Goal: Navigation & Orientation: Find specific page/section

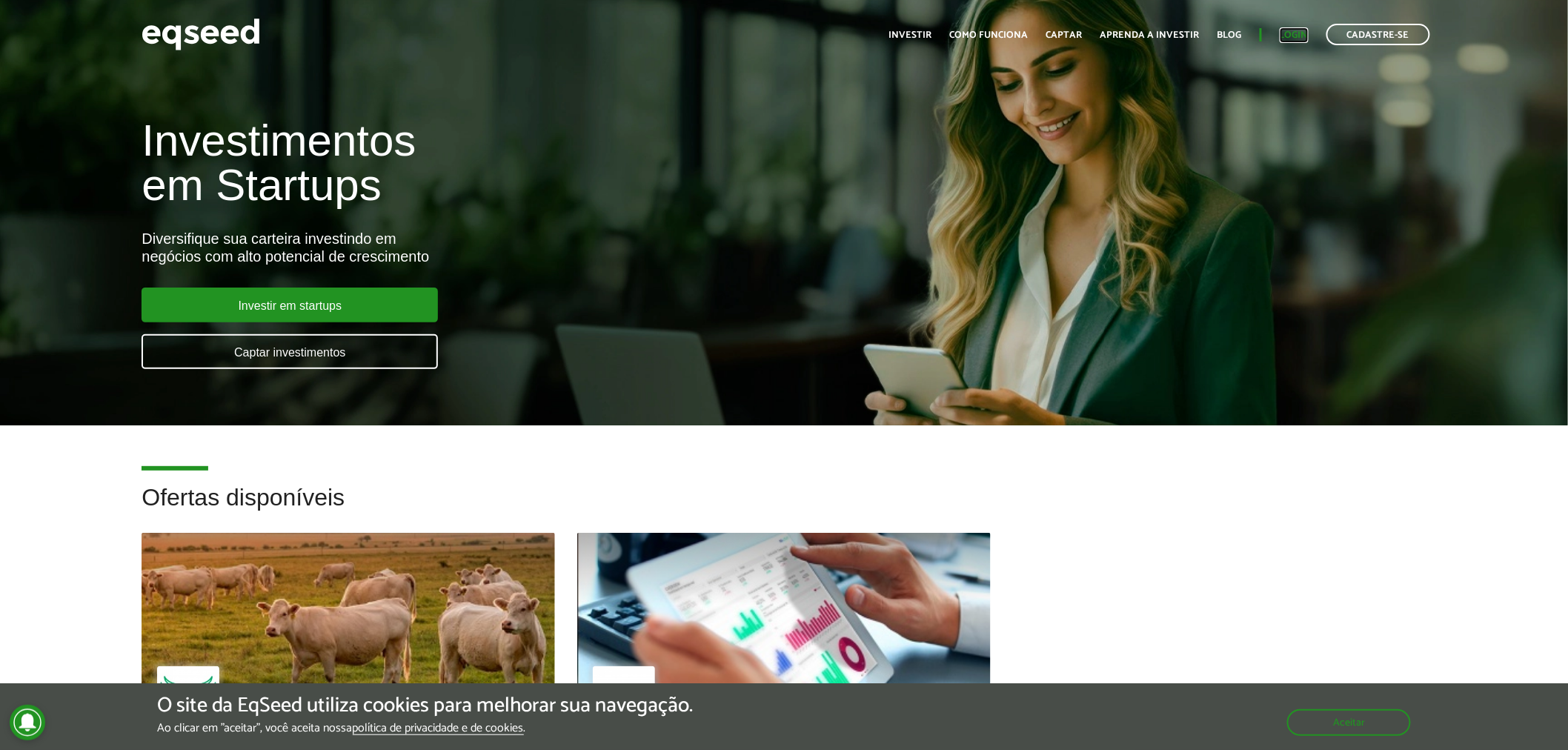
click at [1292, 31] on link "Login" at bounding box center [1294, 36] width 29 height 10
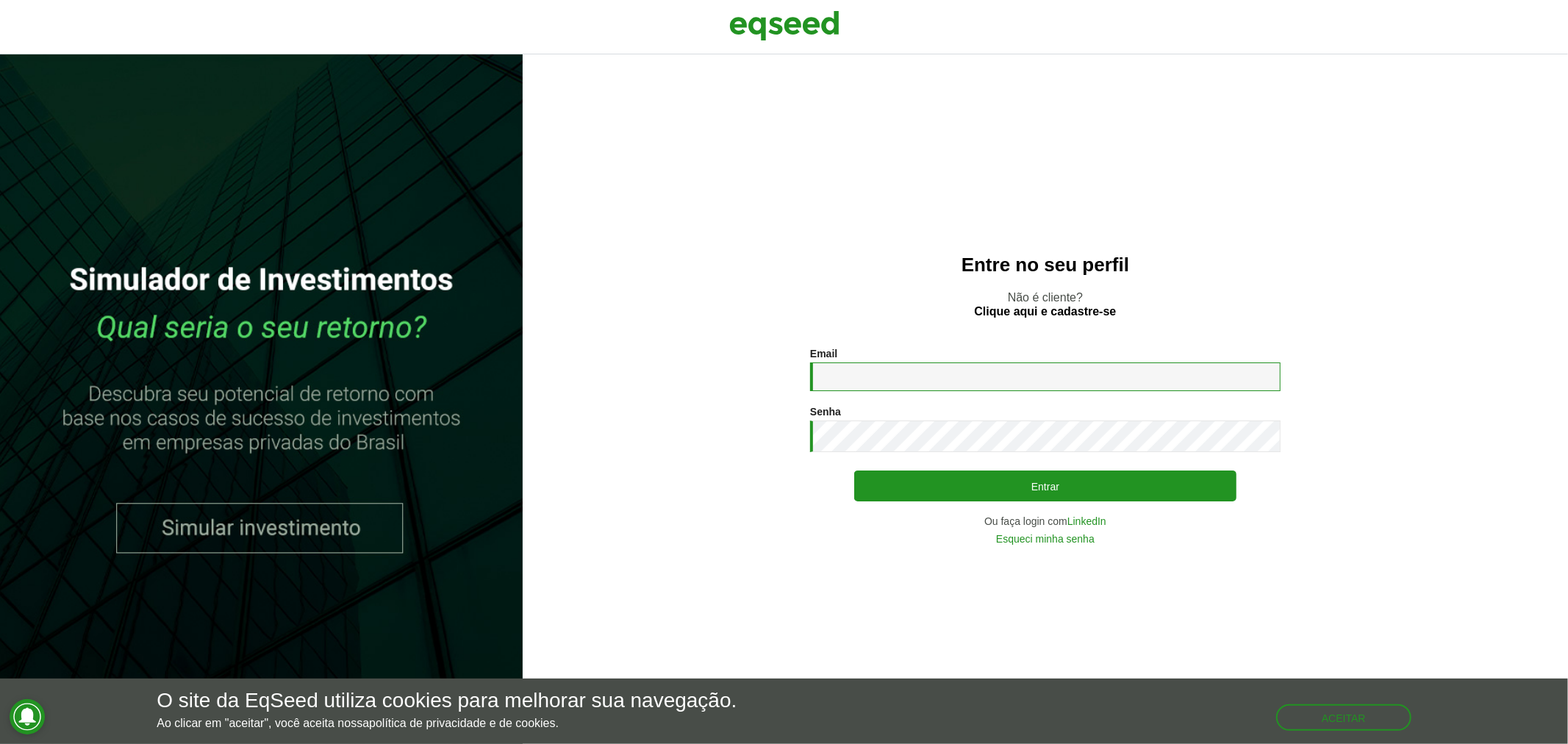
click at [866, 375] on input "Email *" at bounding box center [1045, 376] width 471 height 29
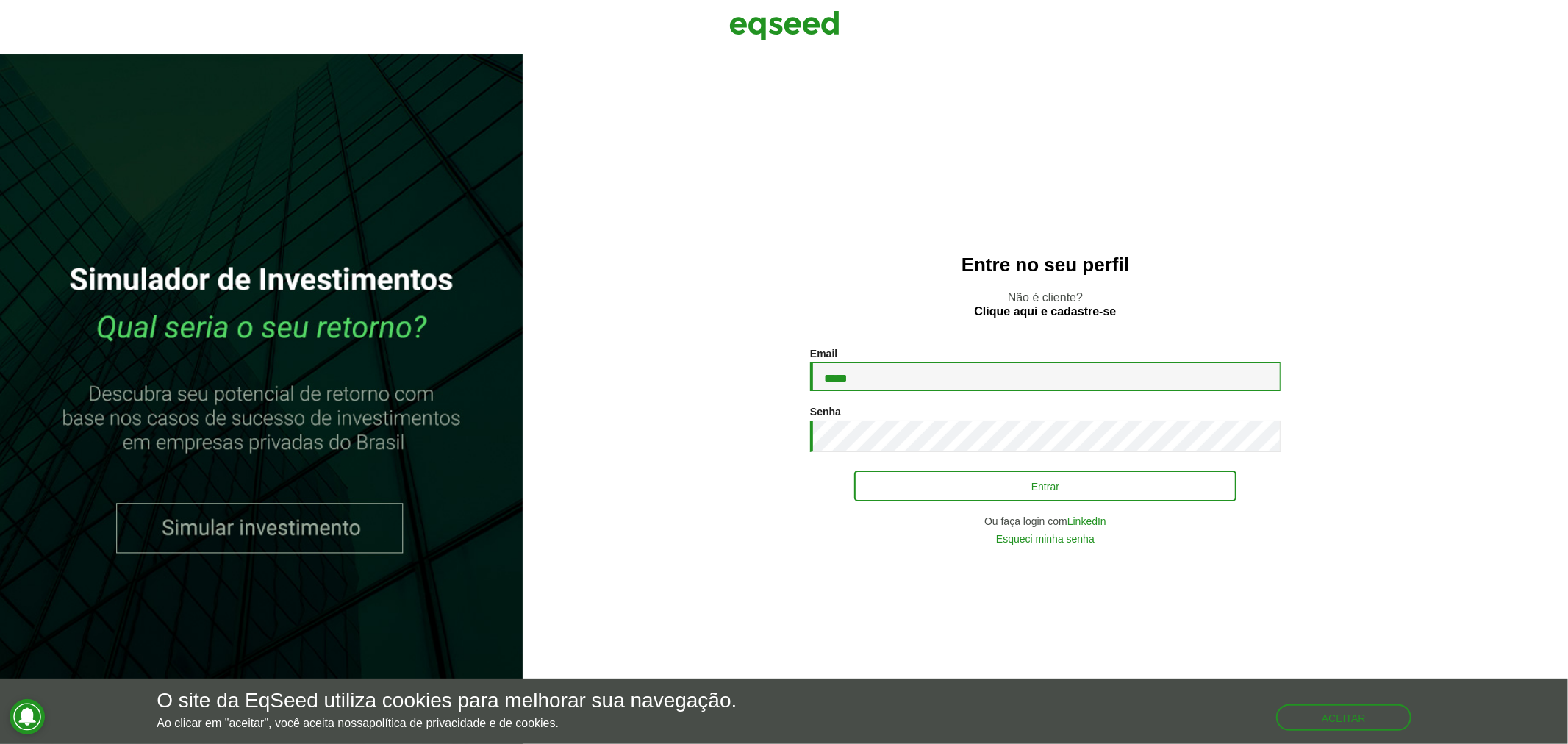
type input "**********"
click at [981, 479] on button "Entrar" at bounding box center [1045, 486] width 382 height 28
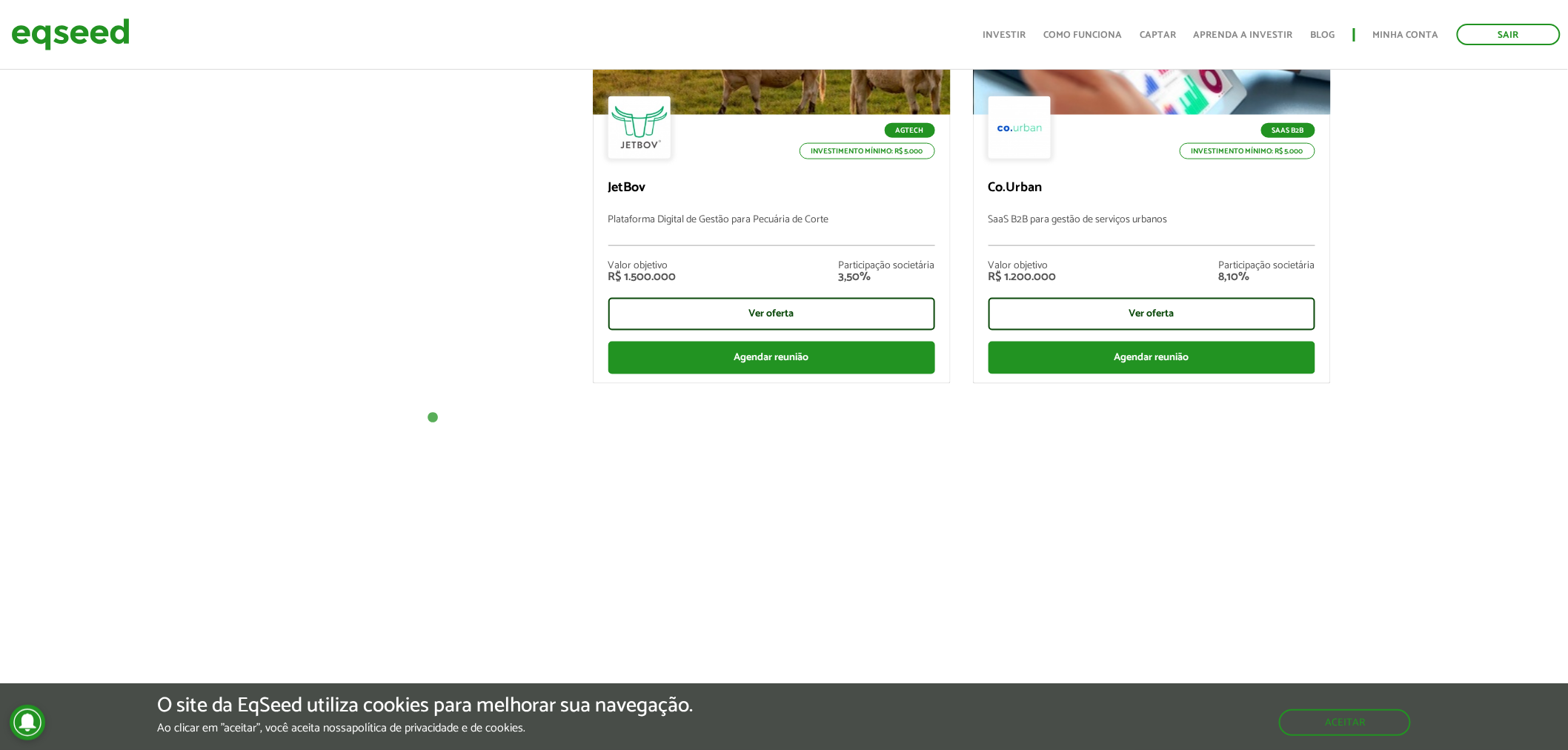
scroll to position [665, 0]
click at [1340, 722] on button "Aceitar" at bounding box center [1347, 722] width 129 height 24
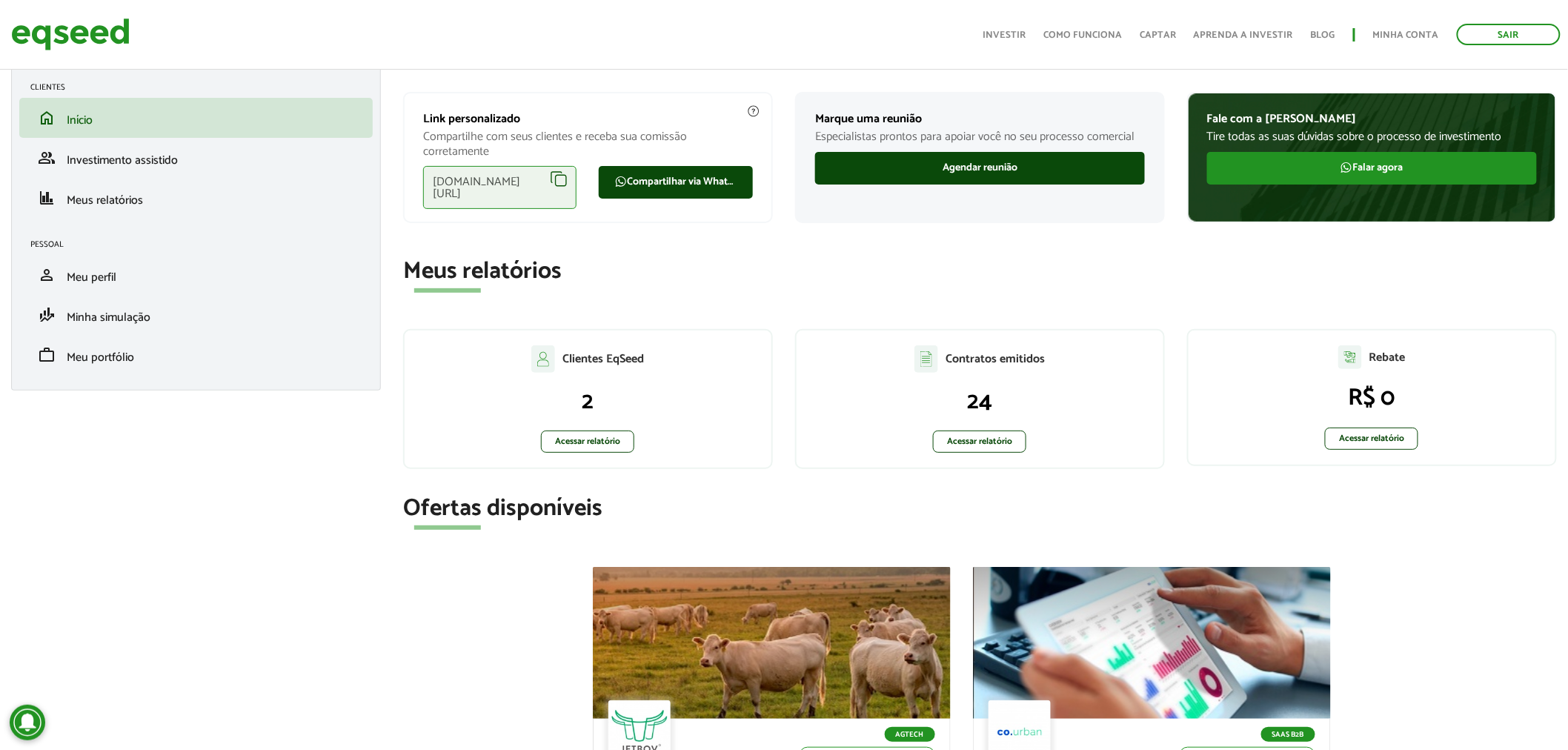
scroll to position [0, 0]
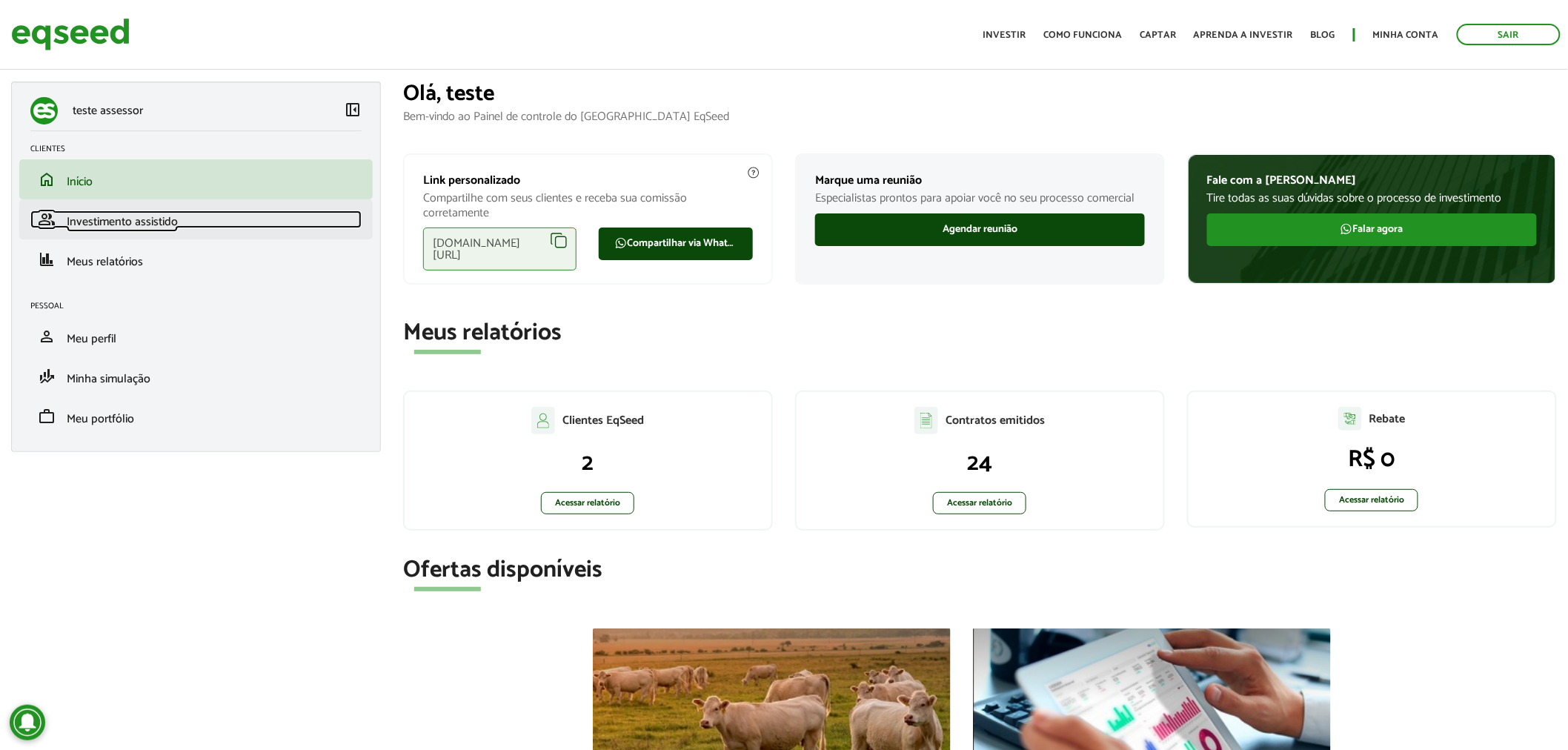
click at [127, 216] on span "Investimento assistido" at bounding box center [122, 222] width 111 height 20
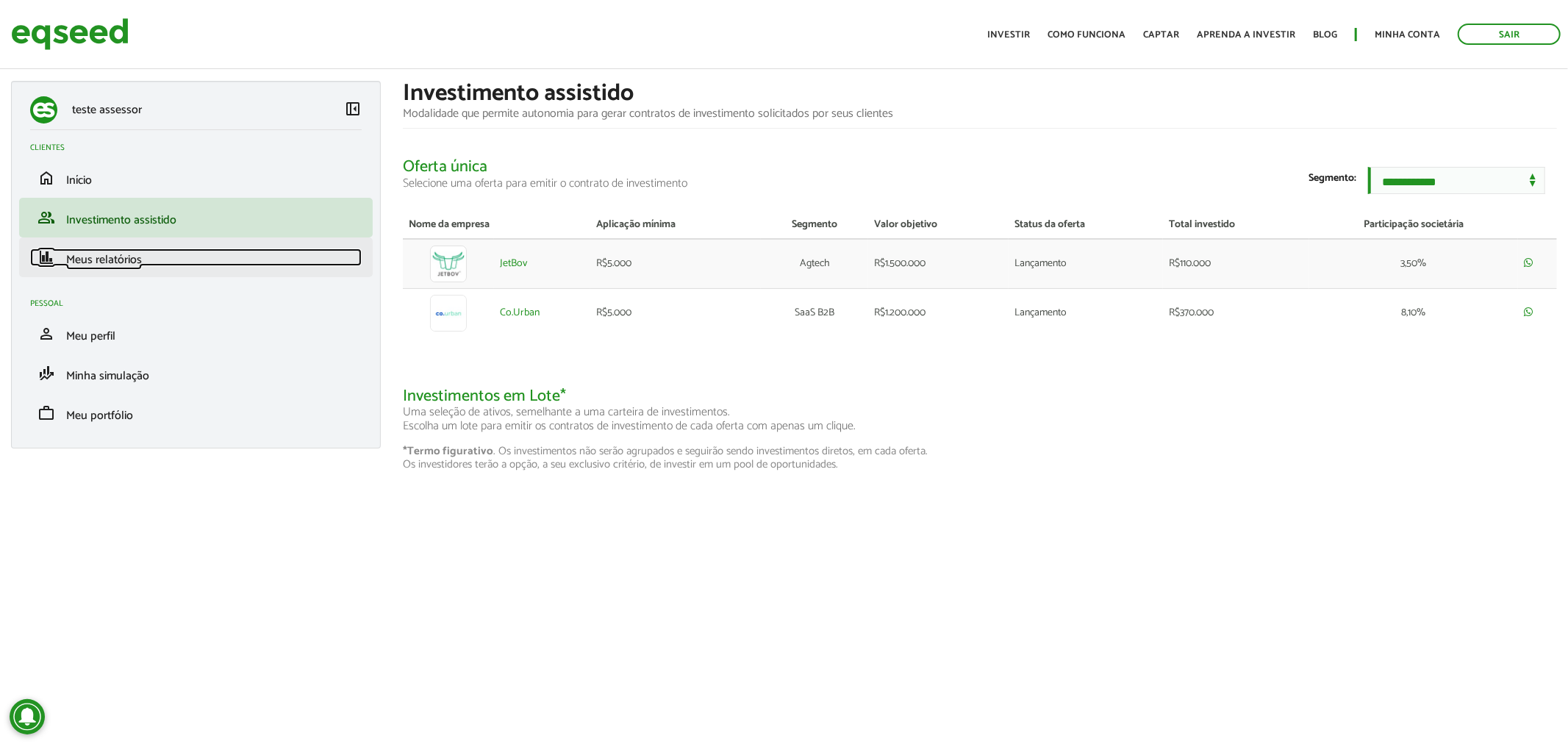
drag, startPoint x: 0, startPoint y: 0, endPoint x: 108, endPoint y: 261, distance: 282.5
click at [108, 261] on span "Meus relatórios" at bounding box center [103, 259] width 76 height 20
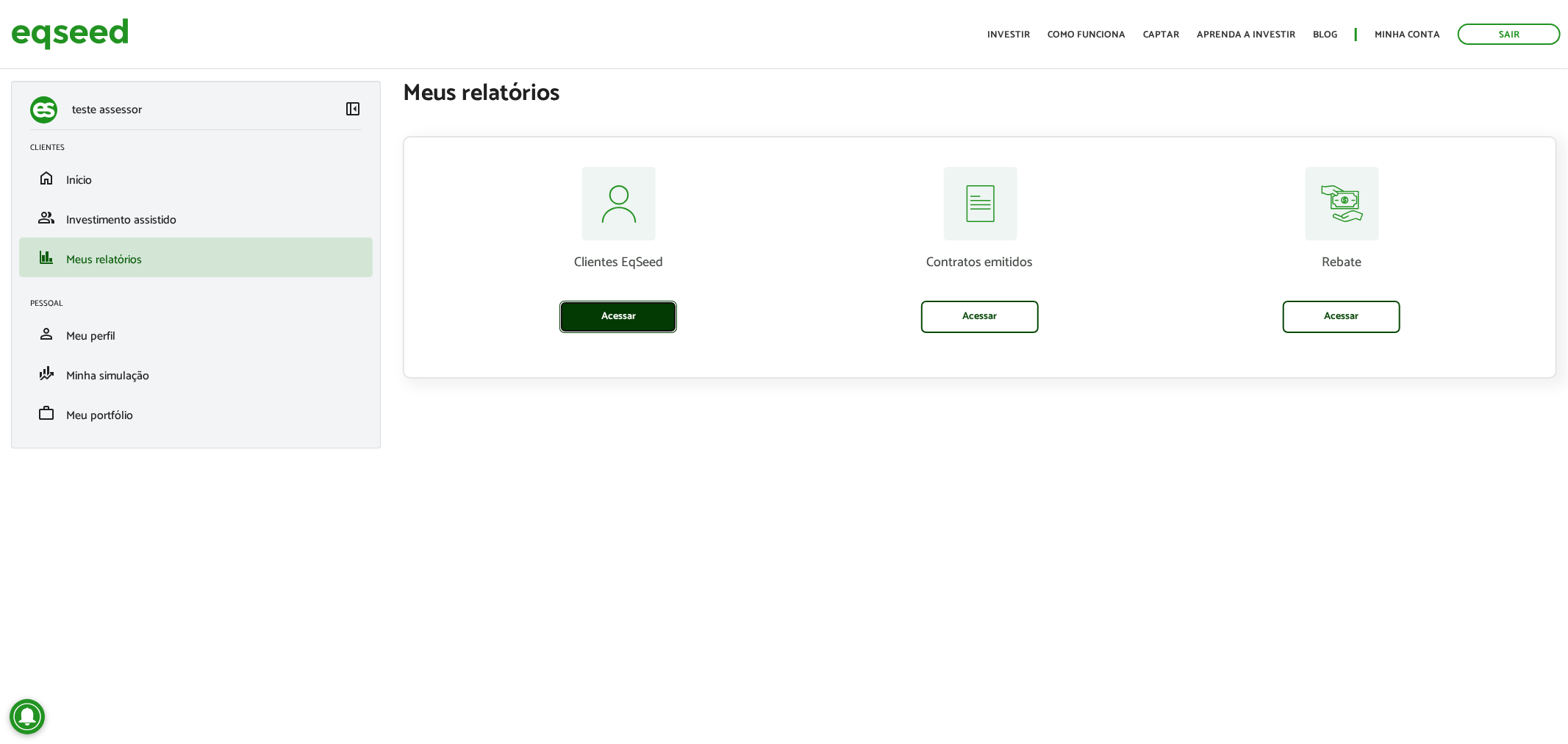
click at [623, 315] on link "Acessar" at bounding box center [618, 316] width 118 height 32
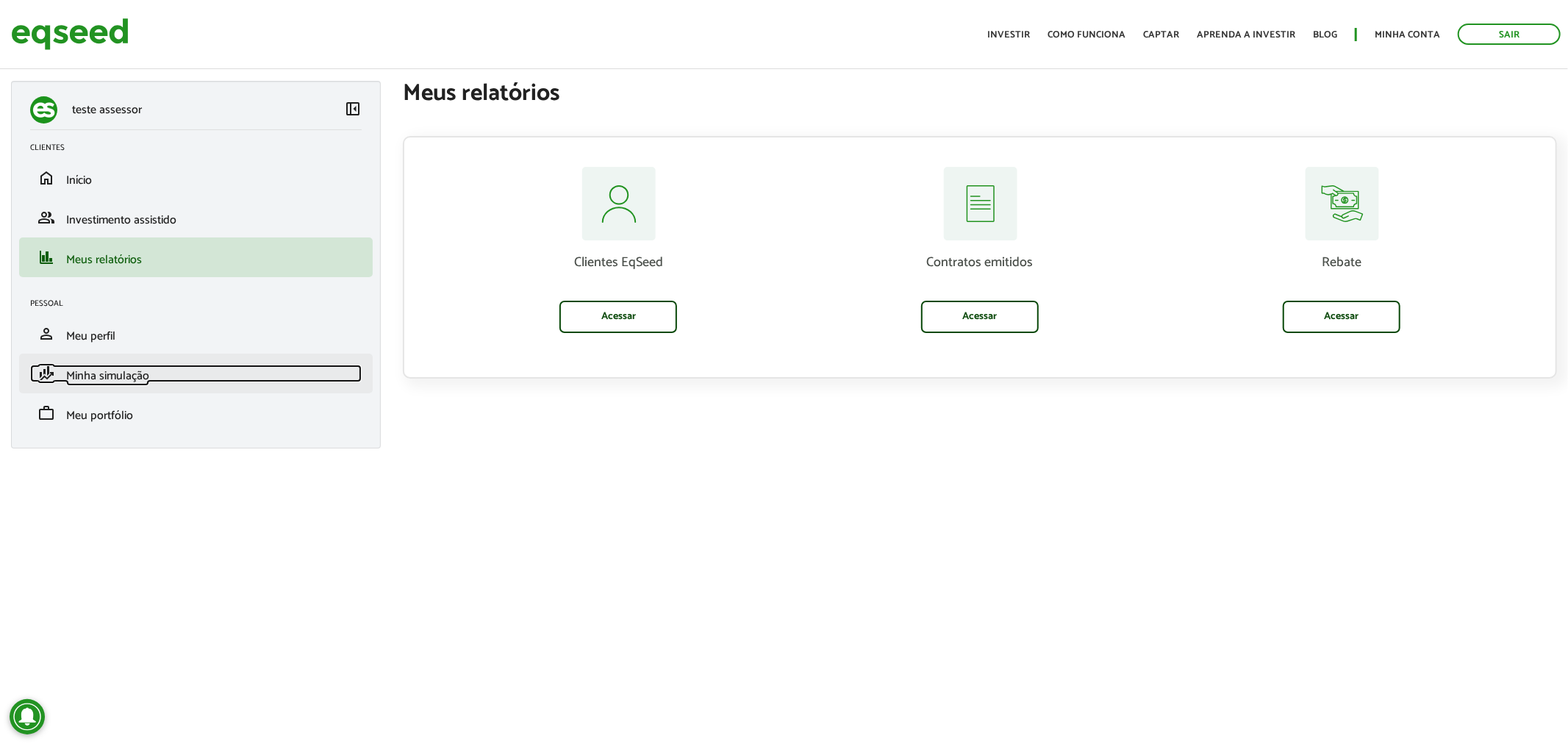
click at [124, 375] on span "Minha simulação" at bounding box center [107, 376] width 84 height 20
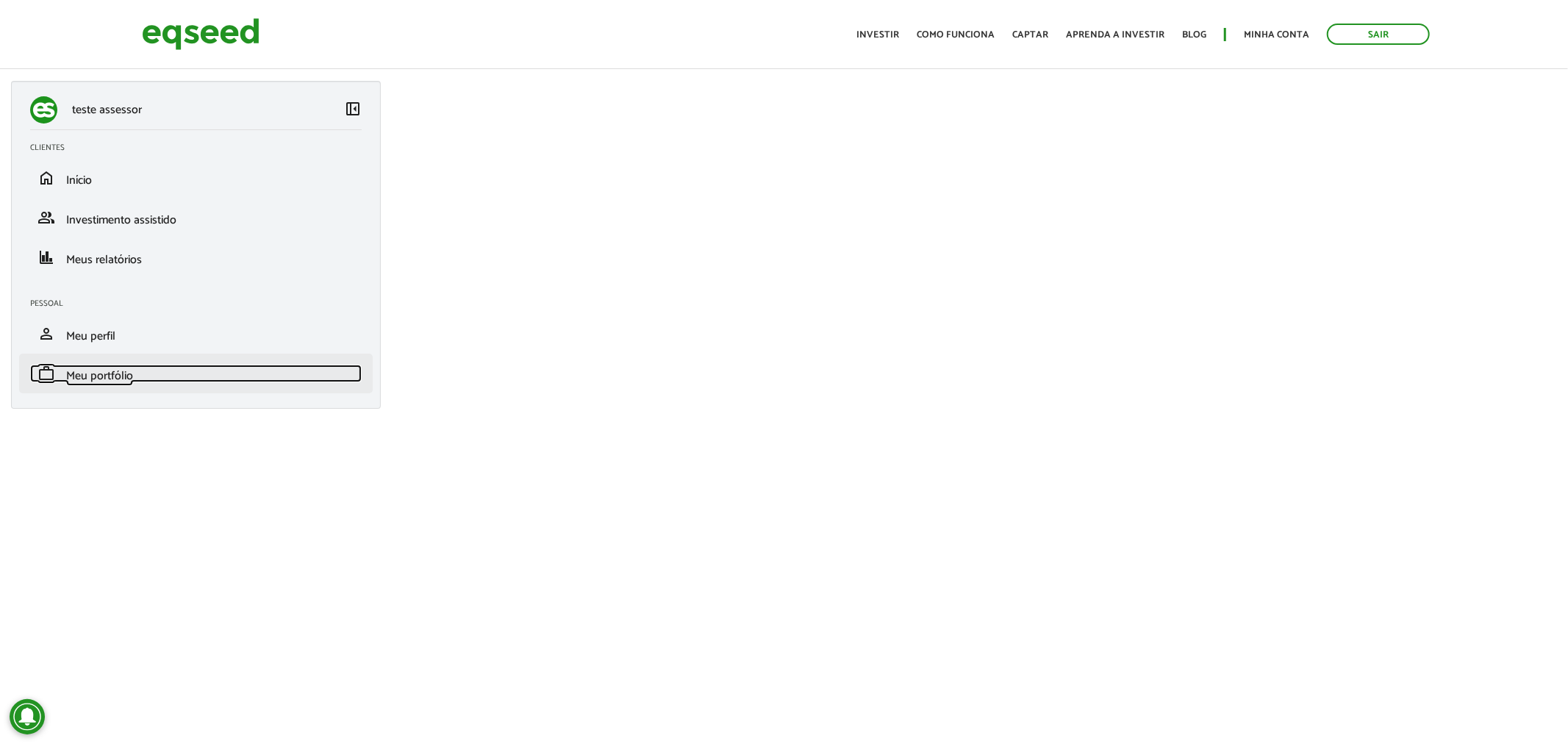
click at [104, 378] on span "Meu portfólio" at bounding box center [99, 376] width 67 height 20
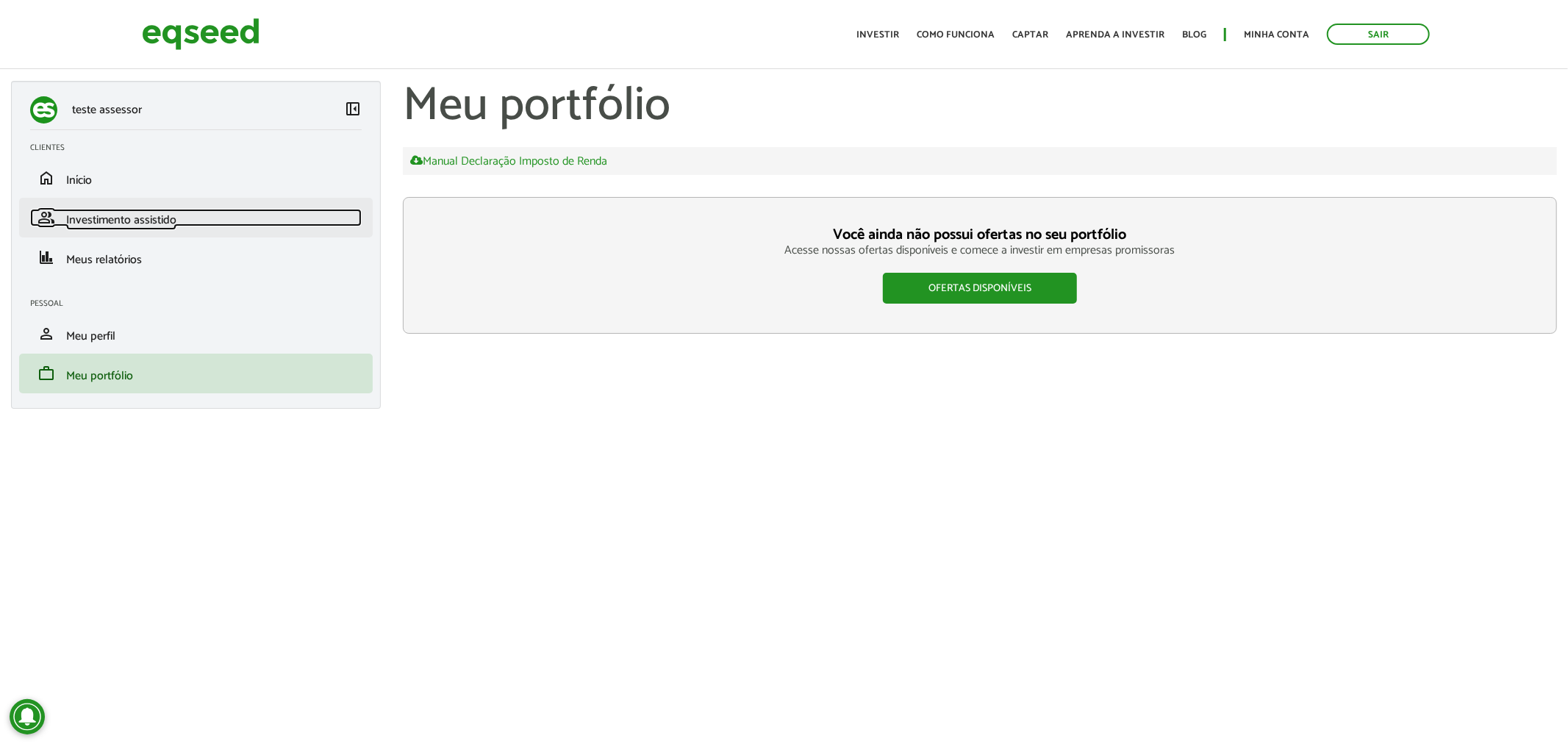
click at [109, 216] on span "Investimento assistido" at bounding box center [121, 220] width 110 height 20
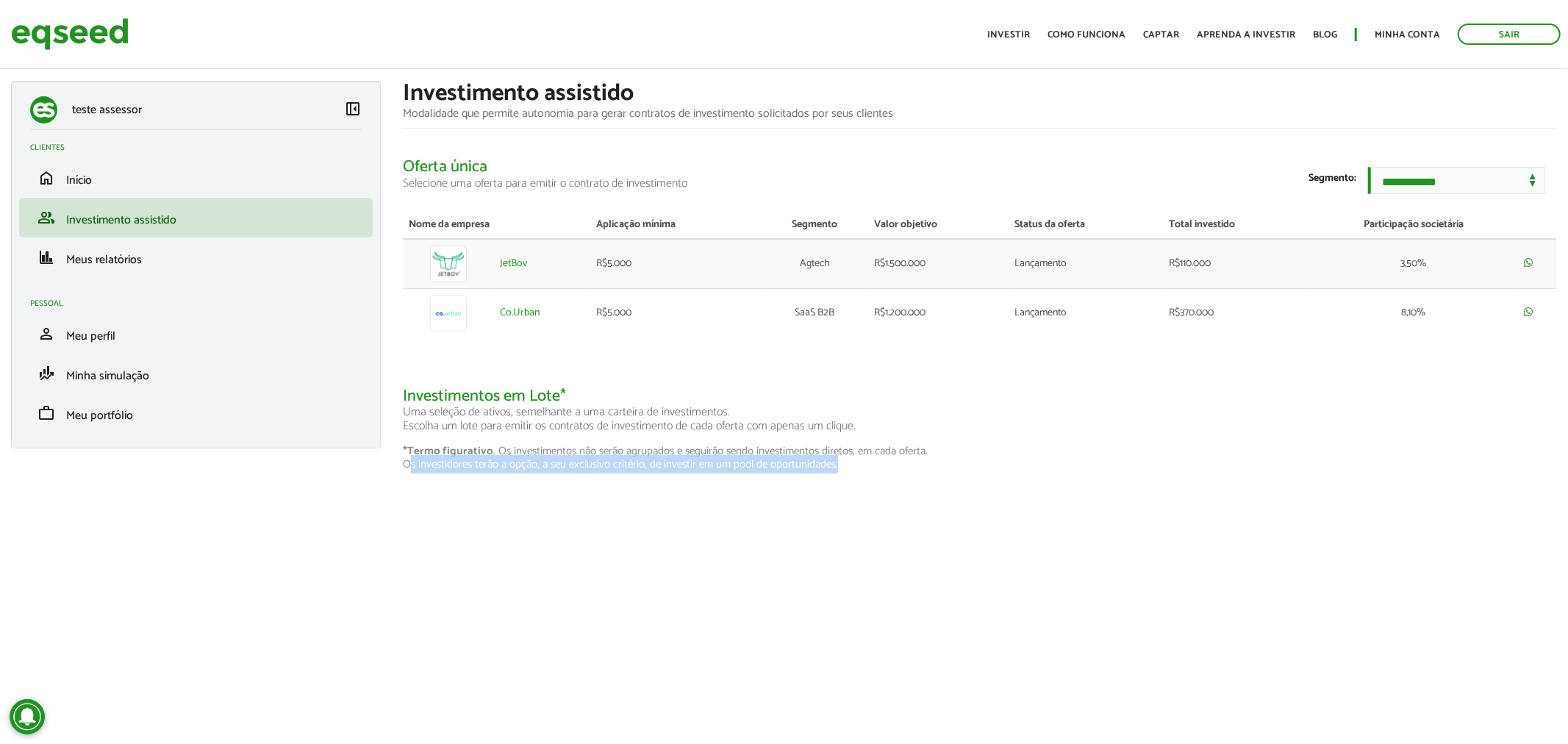
drag, startPoint x: 410, startPoint y: 476, endPoint x: 435, endPoint y: 571, distance: 98.2
click at [427, 576] on body "Sair Toggle navigation Toggle navigation Início Investir Como funciona" at bounding box center [784, 372] width 1568 height 744
click at [623, 495] on article "**********" at bounding box center [784, 258] width 1568 height 486
click at [559, 513] on body "Sair Toggle navigation Toggle navigation Início Investir Como funciona" at bounding box center [784, 372] width 1568 height 744
click at [422, 489] on article "**********" at bounding box center [784, 258] width 1568 height 486
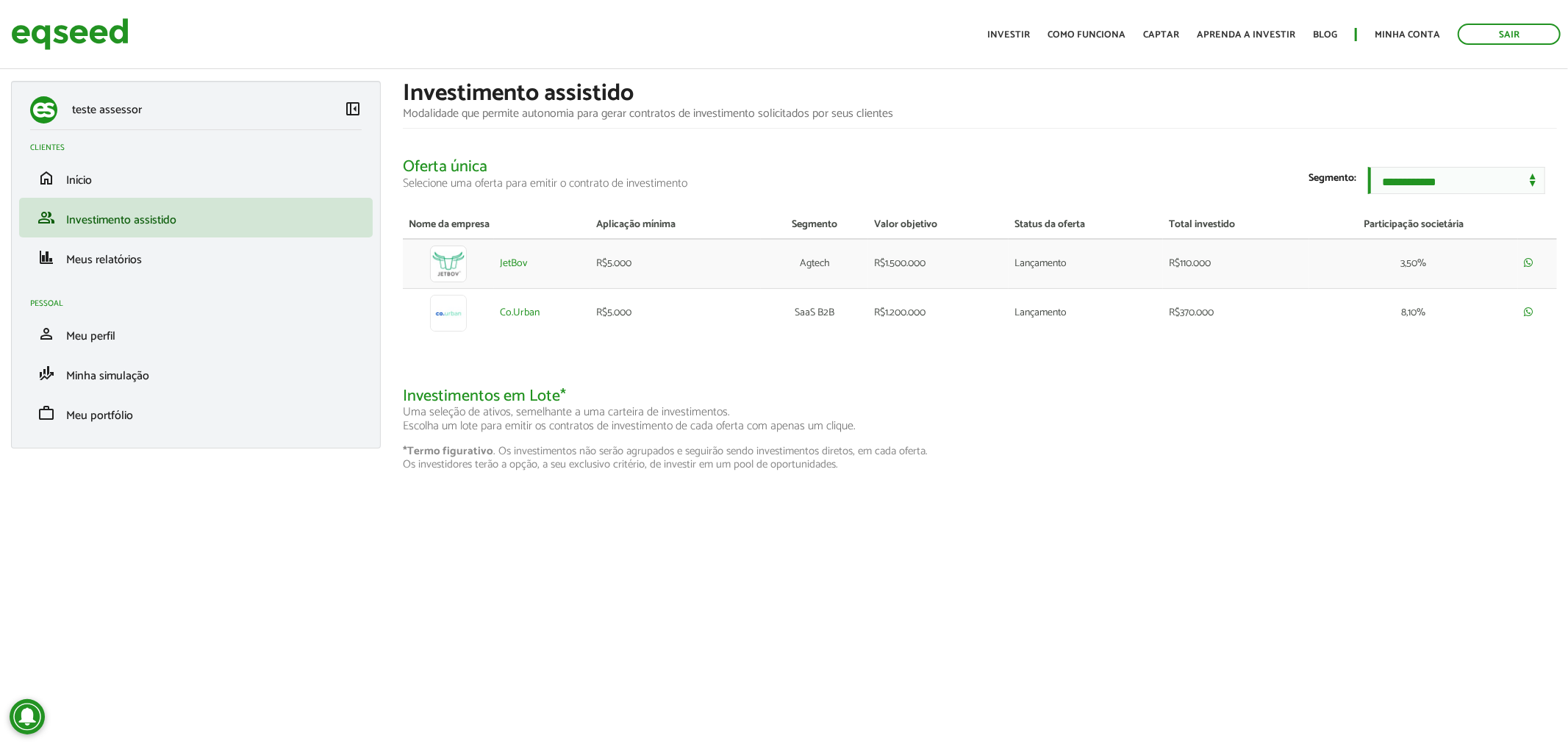
click at [413, 501] on article "**********" at bounding box center [784, 258] width 1568 height 486
click at [81, 179] on span "Início" at bounding box center [79, 181] width 26 height 20
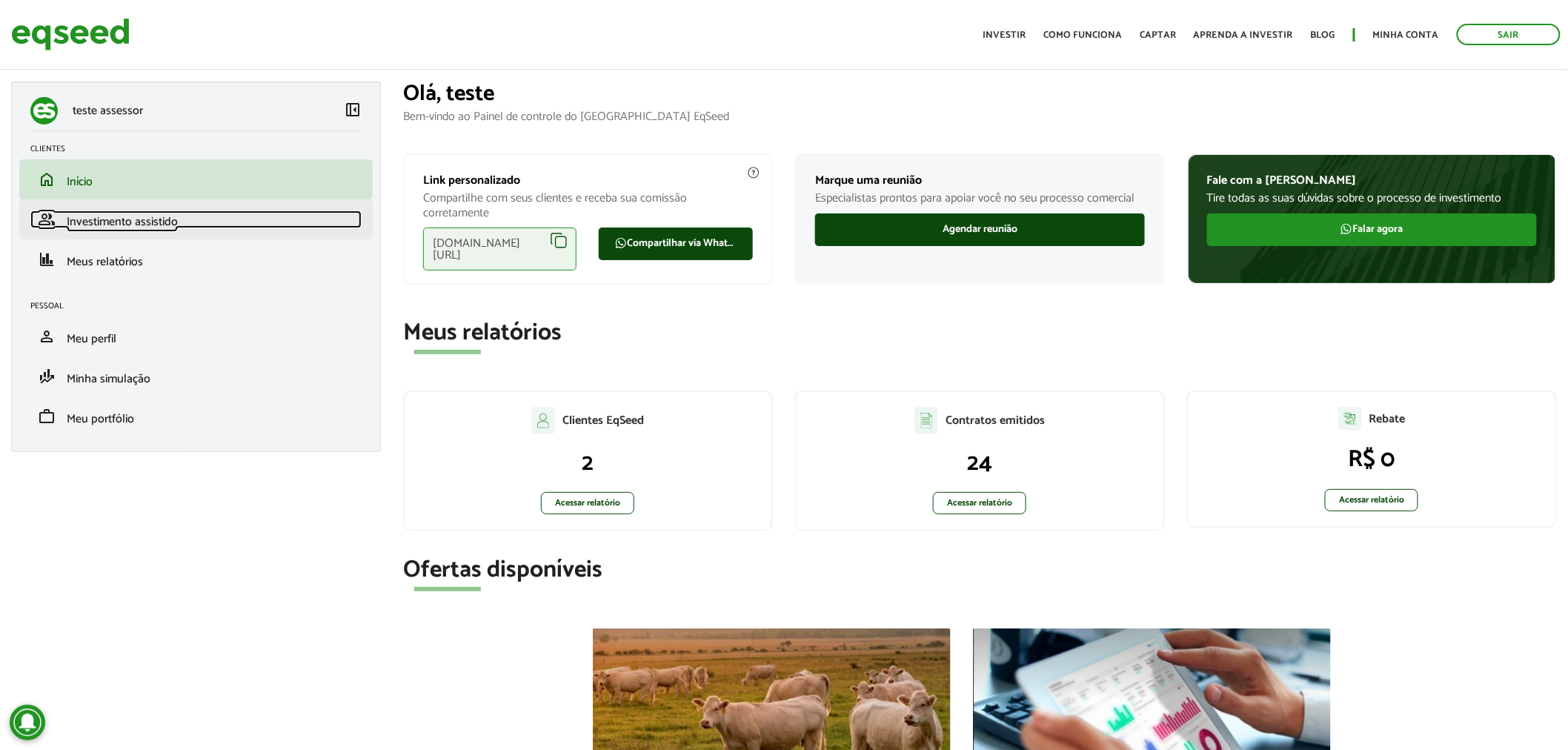
click at [99, 223] on span "Investimento assistido" at bounding box center [122, 222] width 111 height 20
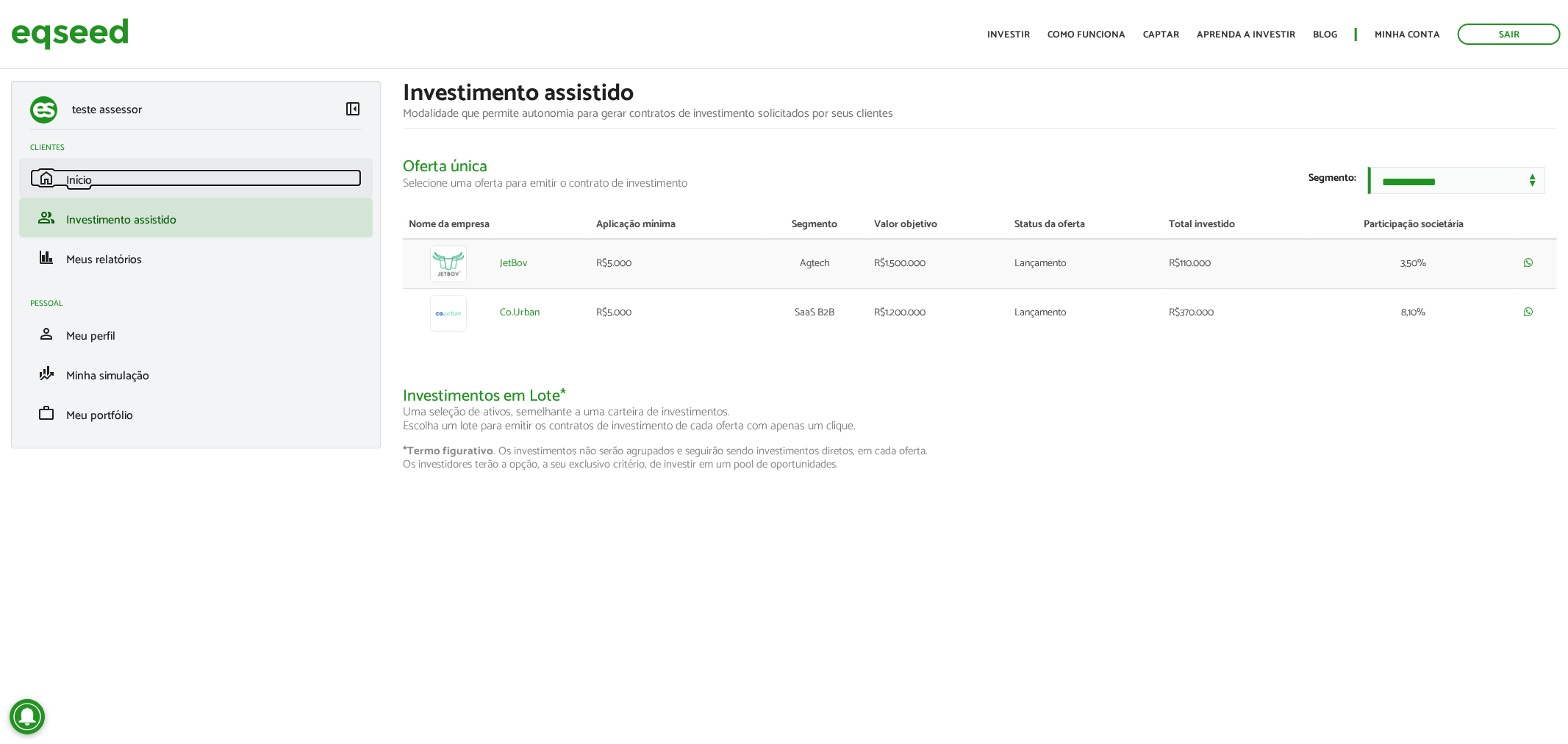
click at [79, 177] on span "Início" at bounding box center [79, 181] width 26 height 20
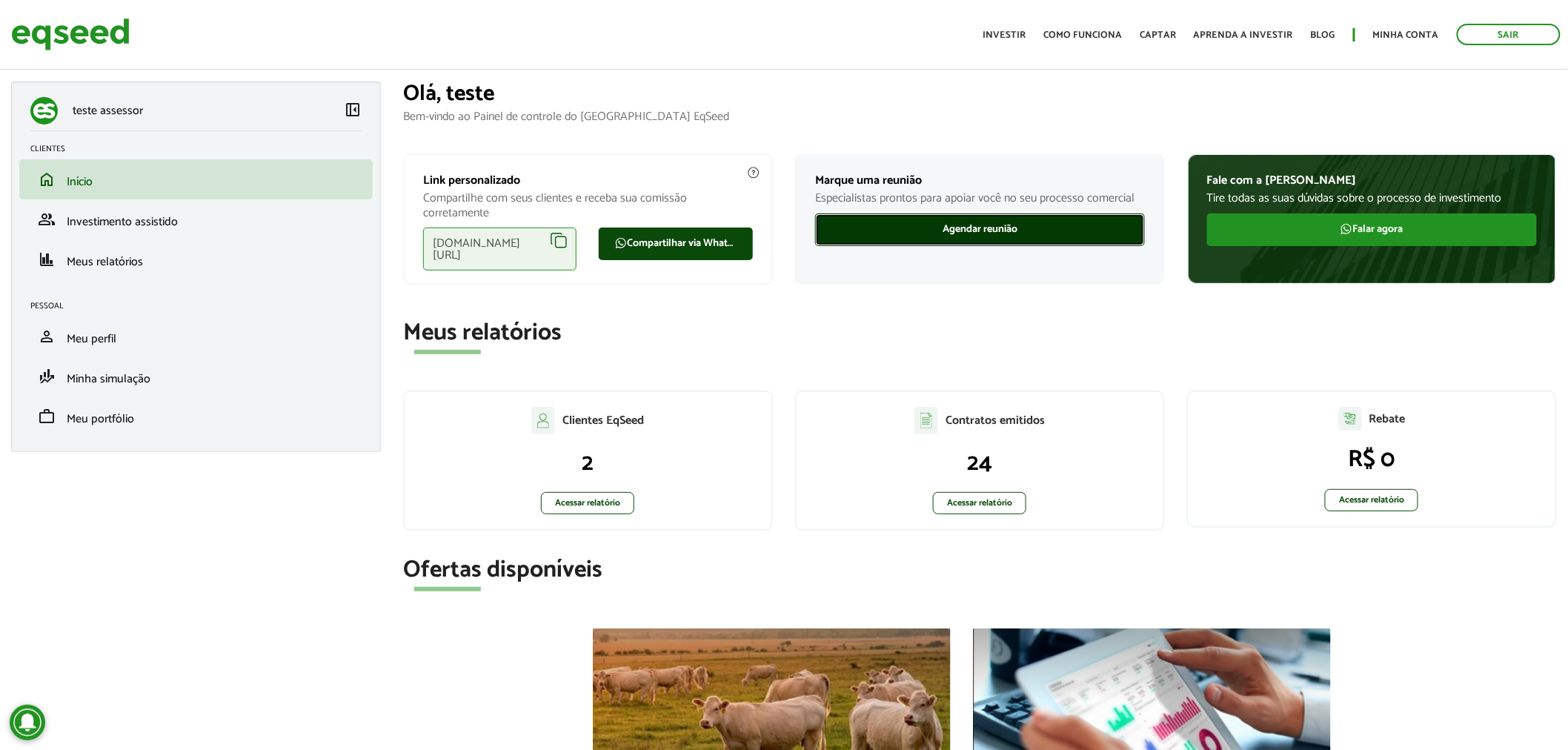
click at [929, 219] on link "Agendar reunião" at bounding box center [980, 230] width 330 height 33
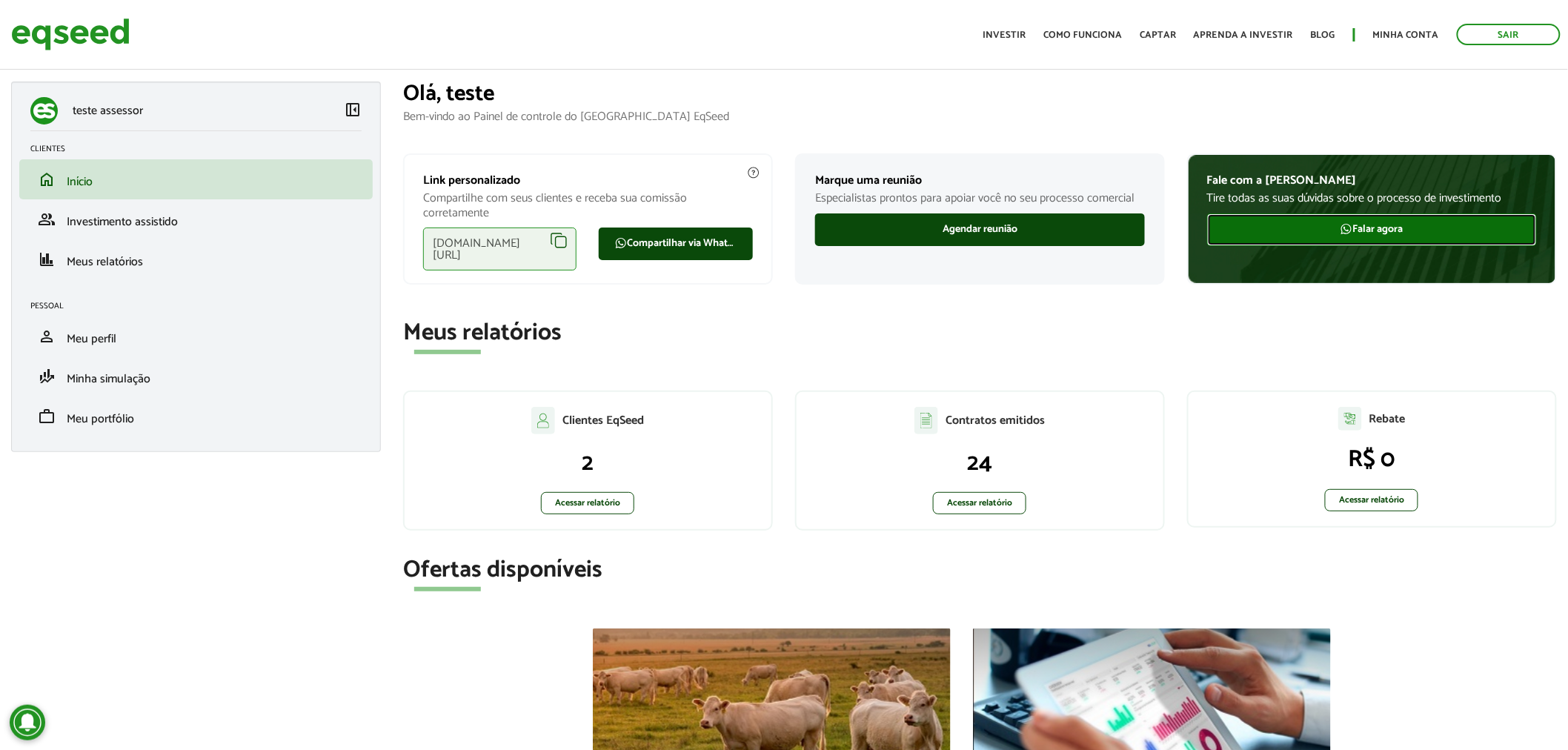
click at [1370, 231] on link "Falar agora" at bounding box center [1372, 230] width 330 height 33
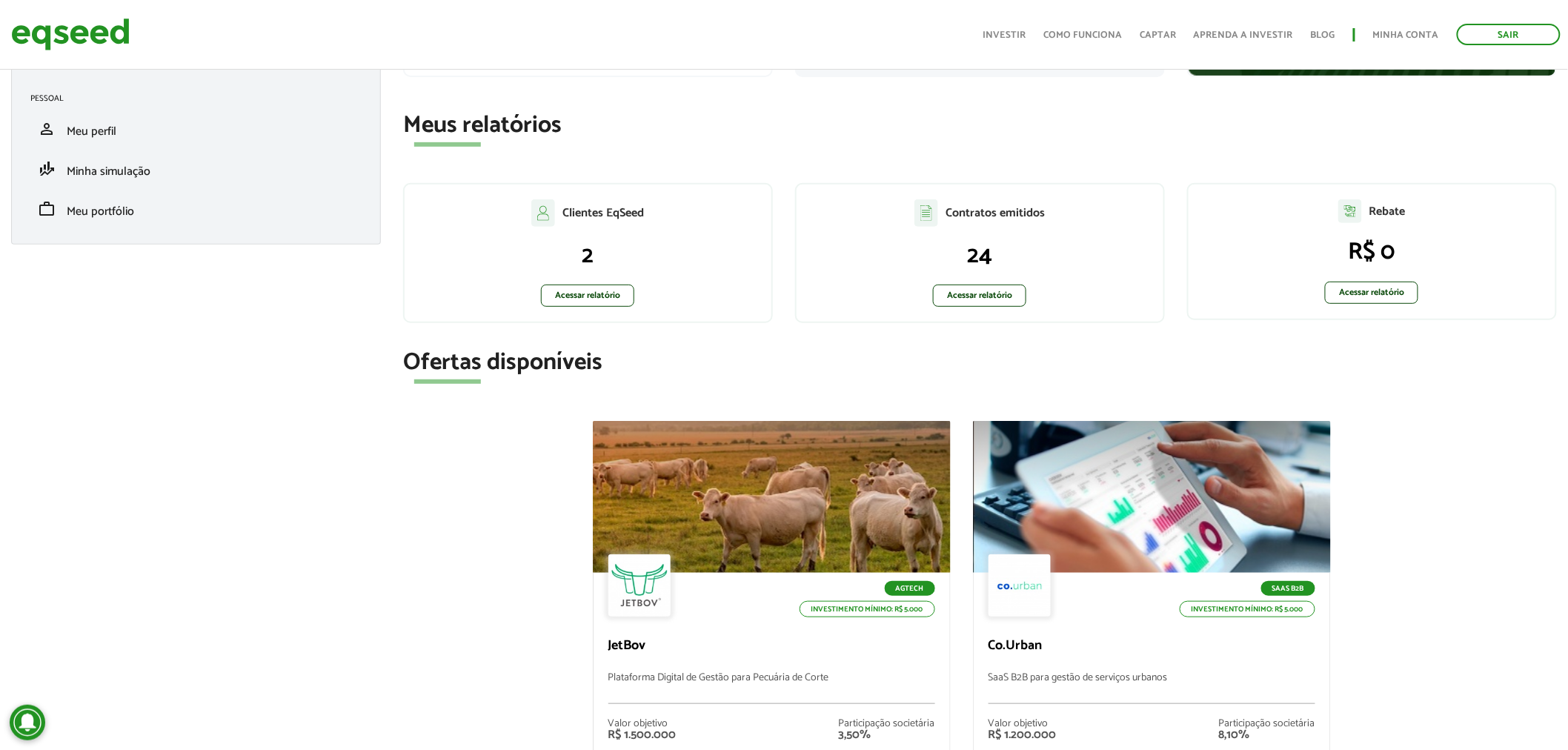
scroll to position [246, 0]
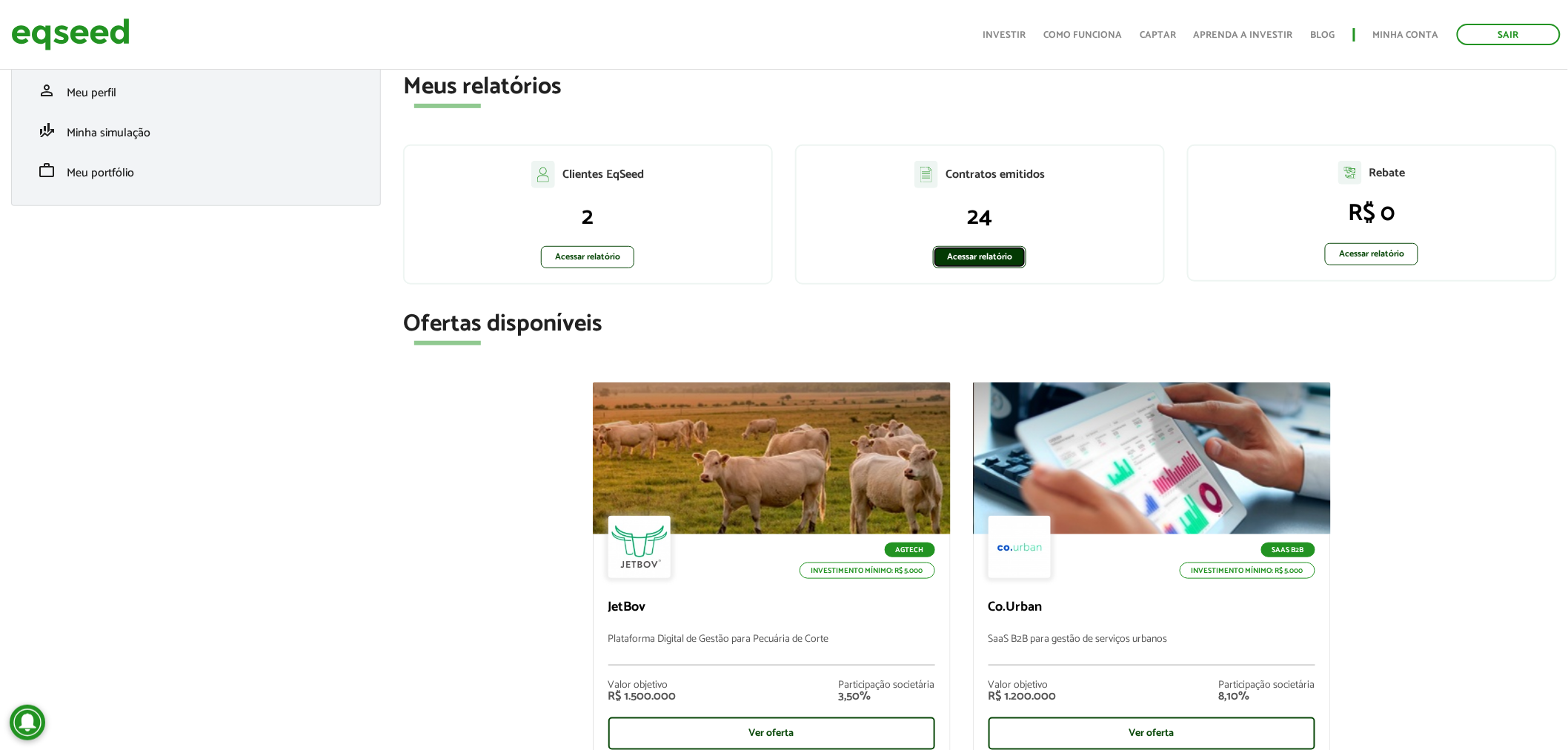
click at [968, 261] on link "Acessar relatório" at bounding box center [980, 257] width 93 height 22
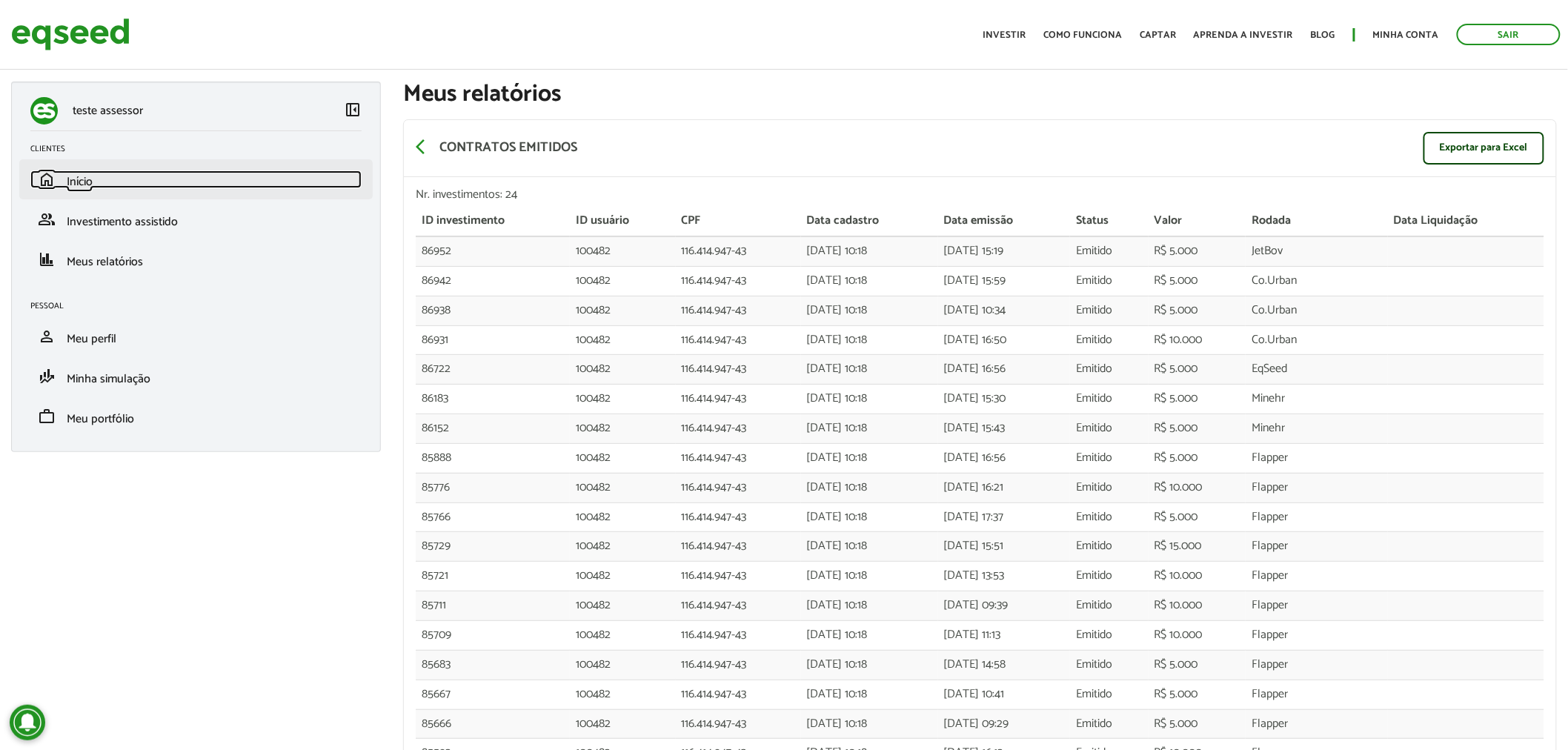
click at [78, 173] on span "Início" at bounding box center [79, 182] width 26 height 20
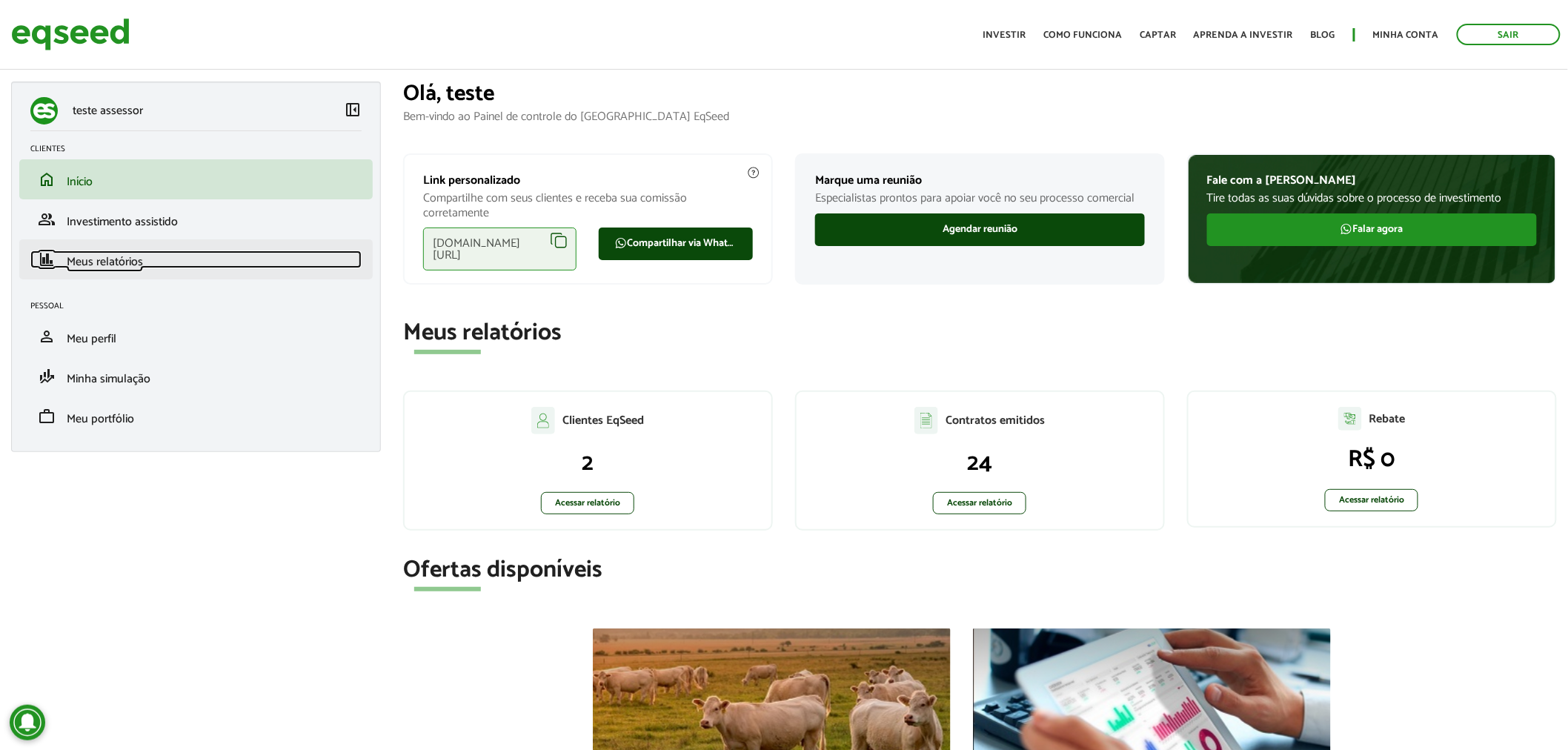
click at [120, 263] on span "Meus relatórios" at bounding box center [104, 262] width 76 height 20
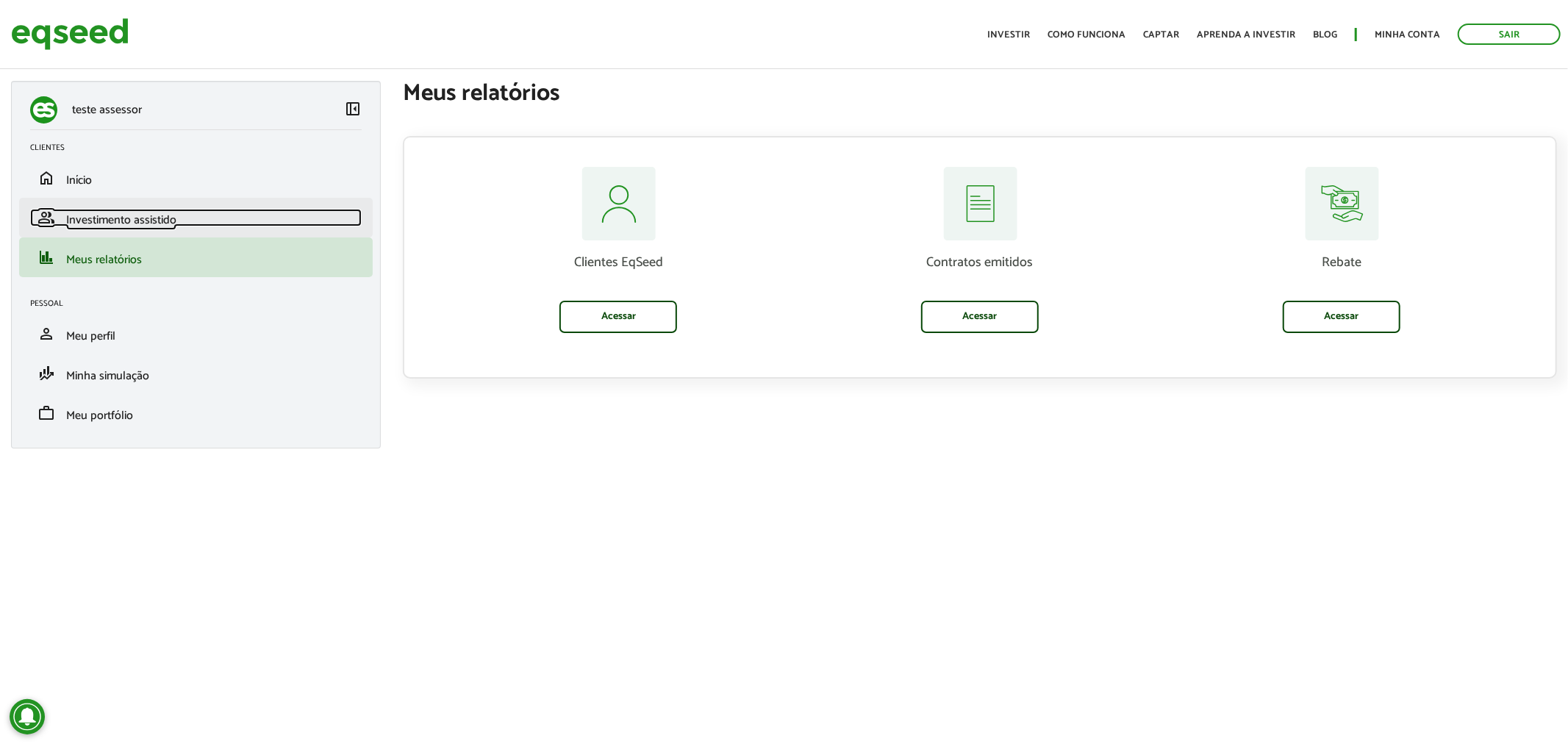
drag, startPoint x: 107, startPoint y: 220, endPoint x: 233, endPoint y: 731, distance: 526.3
click at [107, 221] on span "Investimento assistido" at bounding box center [121, 220] width 110 height 20
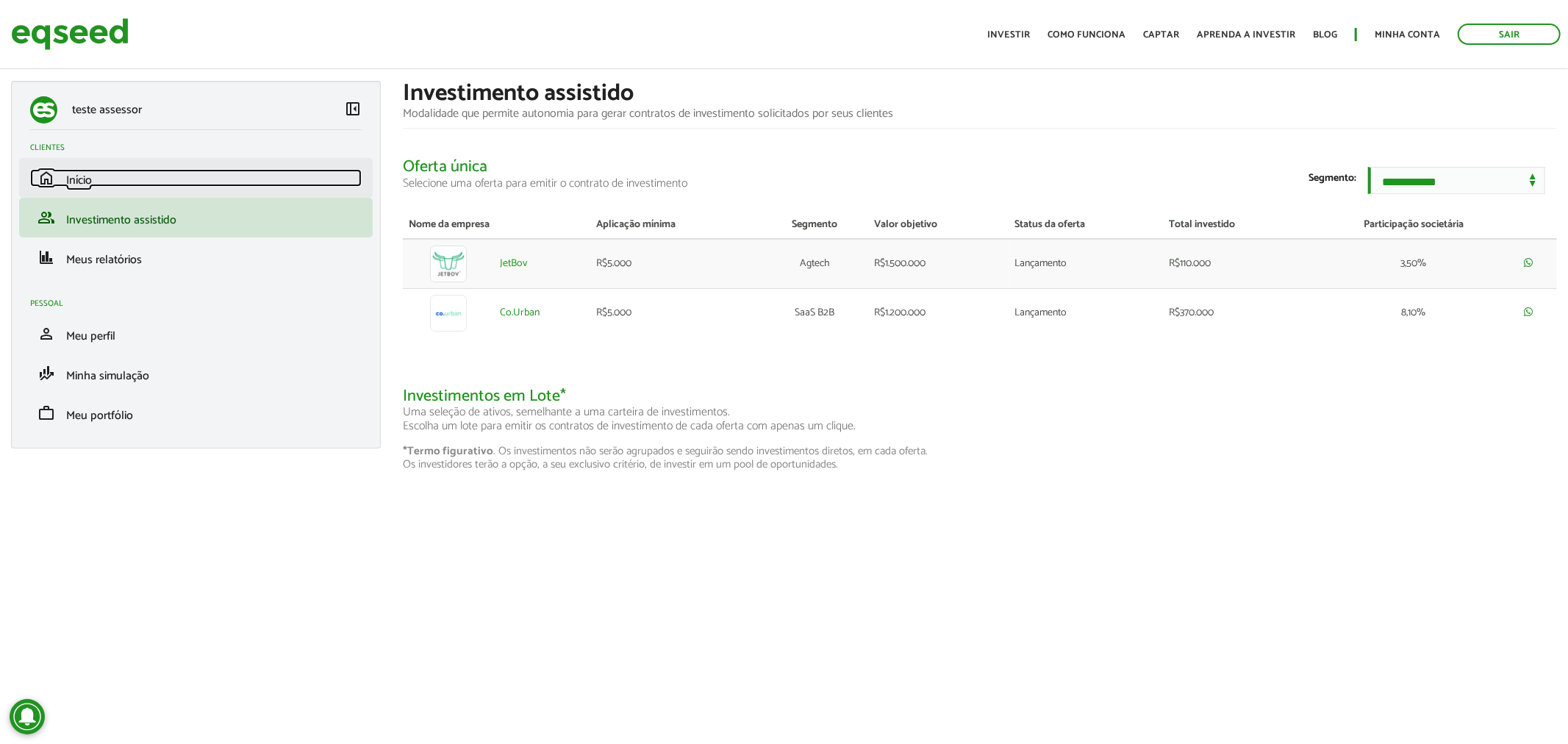
click at [81, 177] on span "Início" at bounding box center [79, 181] width 26 height 20
